Goal: Task Accomplishment & Management: Complete application form

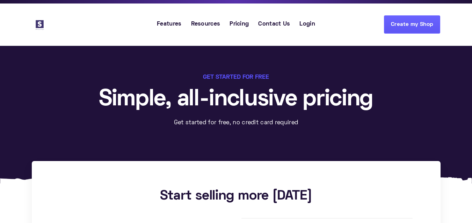
click at [393, 30] on link "Create my Shop" at bounding box center [412, 24] width 56 height 18
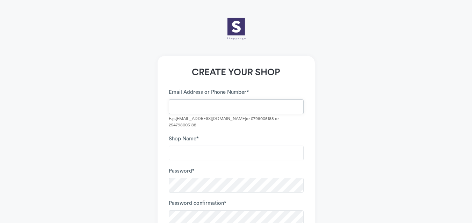
click at [210, 102] on input "Email Address or Phone Number *" at bounding box center [236, 106] width 135 height 15
click at [222, 109] on input "ajmarkerting" at bounding box center [236, 106] width 135 height 15
click at [228, 106] on input "ajmarkerting2025@gmai.com" at bounding box center [236, 106] width 135 height 15
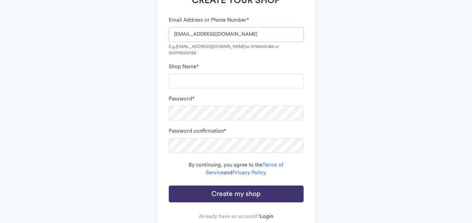
type input "ajmarkerting2025@gmail.com"
click at [211, 77] on input "Shop Name *" at bounding box center [236, 80] width 135 height 15
type input "AJ M"
click at [233, 185] on button "Create my shop" at bounding box center [236, 193] width 135 height 17
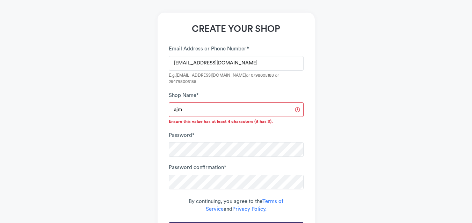
scroll to position [45, 0]
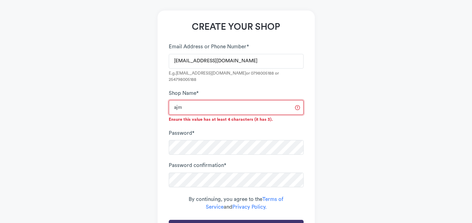
click at [217, 104] on input "ajm" at bounding box center [236, 107] width 135 height 15
drag, startPoint x: 217, startPoint y: 103, endPoint x: 140, endPoint y: 97, distance: 77.1
click at [140, 97] on div "CREATE YOUR SHOP leave this field blank to prove your humanity Email Address or…" at bounding box center [236, 115] width 398 height 301
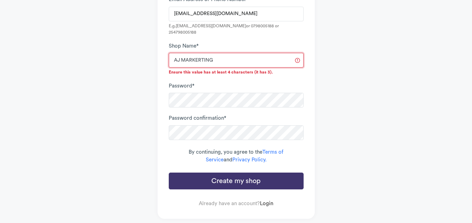
type input "AJ MARKERTING"
click at [214, 175] on button "Create my shop" at bounding box center [236, 180] width 135 height 17
click at [231, 172] on button "Create my shop" at bounding box center [236, 180] width 135 height 17
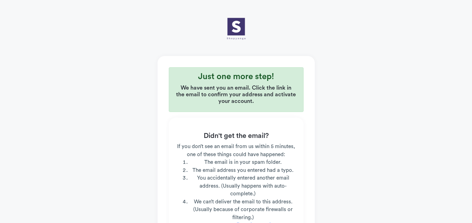
scroll to position [82, 0]
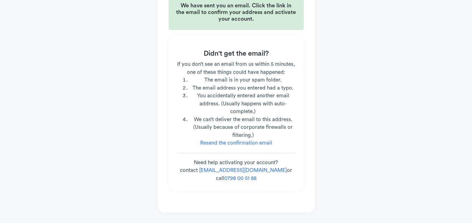
click at [413, 165] on div "Just one more step! We have sent you an email. Click the link in the email to c…" at bounding box center [236, 70] width 398 height 284
click at [247, 143] on link "Resend the confirmation email" at bounding box center [236, 142] width 72 height 5
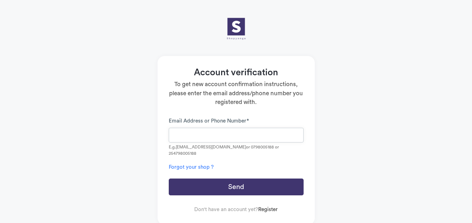
click at [215, 132] on input "Email Address or Phone Number *" at bounding box center [236, 135] width 135 height 15
type input "AJ MARKERTING"
click at [169, 178] on button "Send" at bounding box center [236, 186] width 135 height 17
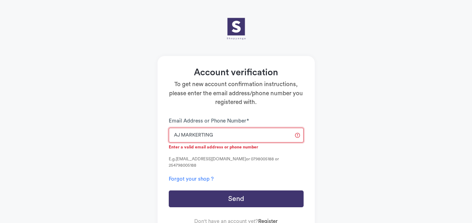
drag, startPoint x: 0, startPoint y: 0, endPoint x: 105, endPoint y: 122, distance: 161.1
click at [96, 121] on div "Account verification To get new account confirmation instructions, please enter…" at bounding box center [236, 123] width 398 height 226
type input "ajmarkerting@gmail.com"
click at [169, 190] on button "Send" at bounding box center [236, 198] width 135 height 17
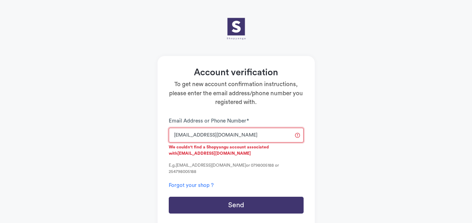
click at [203, 138] on input "[EMAIL_ADDRESS][DOMAIN_NAME]" at bounding box center [236, 135] width 135 height 15
click at [202, 137] on input "[EMAIL_ADDRESS][DOMAIN_NAME]" at bounding box center [236, 135] width 135 height 15
type input "[EMAIL_ADDRESS][DOMAIN_NAME]"
click at [243, 198] on button "Send" at bounding box center [236, 204] width 135 height 17
